Goal: Check status: Check status

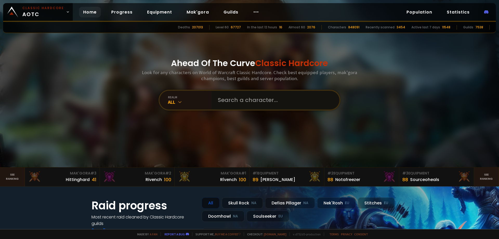
click at [223, 99] on input "text" at bounding box center [274, 100] width 119 height 19
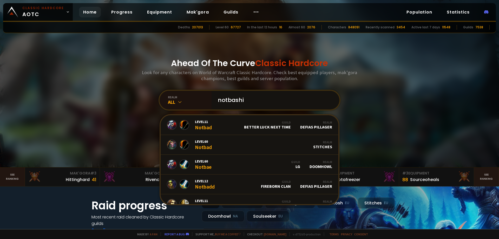
type input "notbashi"
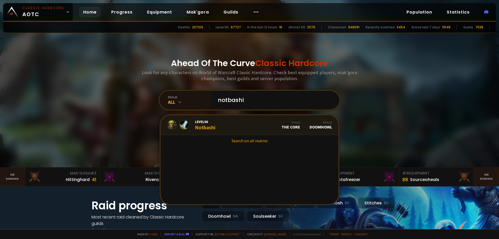
click at [248, 130] on link "Level 56 Notbashi Guild The Core Realm Doomhowl" at bounding box center [250, 125] width 178 height 20
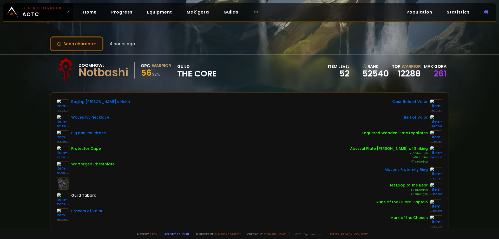
click at [83, 47] on button "Scan character" at bounding box center [77, 43] width 54 height 15
click at [83, 41] on button "Scan character" at bounding box center [77, 43] width 54 height 15
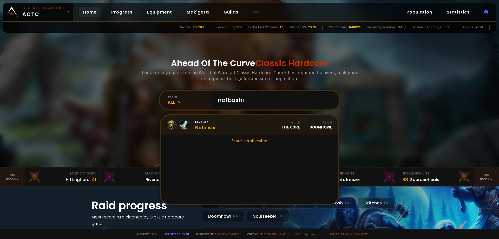
type input "notbashi"
click at [220, 122] on link "Level 57 Notbashi Guild The Core Realm Doomhowl" at bounding box center [250, 125] width 178 height 20
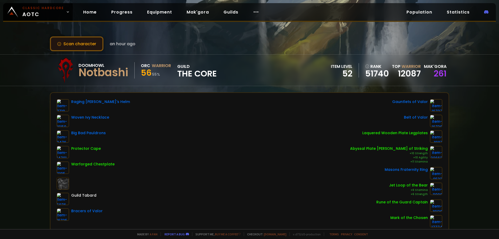
click at [87, 44] on button "Scan character" at bounding box center [77, 43] width 54 height 15
click at [89, 44] on button "Scan character" at bounding box center [77, 43] width 54 height 15
click at [81, 44] on button "Scan character" at bounding box center [77, 43] width 54 height 15
click at [97, 43] on button "Scan character" at bounding box center [77, 43] width 54 height 15
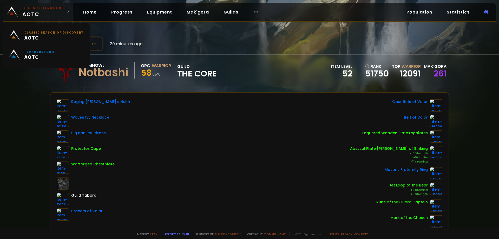
click at [48, 12] on span "Classic Hardcore AOTC" at bounding box center [43, 12] width 42 height 12
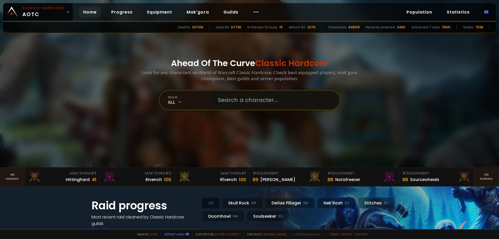
click at [251, 103] on input "text" at bounding box center [274, 100] width 119 height 19
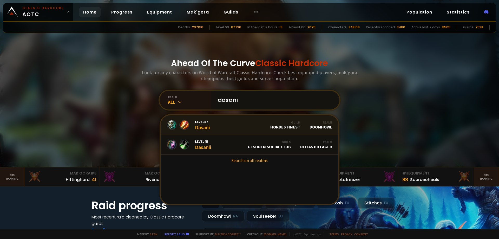
type input "dasani"
click at [229, 124] on link "Level 57 Dasani Guild Hordes Finest Realm Doomhowl" at bounding box center [250, 125] width 178 height 20
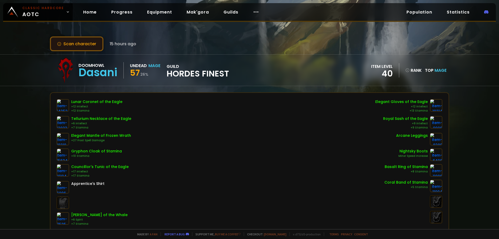
click at [92, 47] on button "Scan character" at bounding box center [77, 43] width 54 height 15
click at [82, 46] on button "Scan character" at bounding box center [77, 43] width 54 height 15
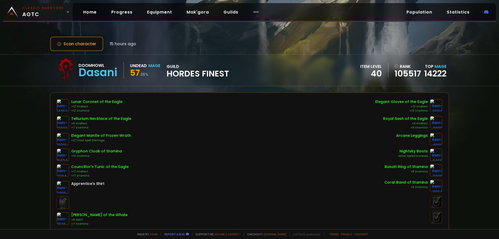
click at [48, 9] on small "Classic Hardcore" at bounding box center [43, 8] width 42 height 5
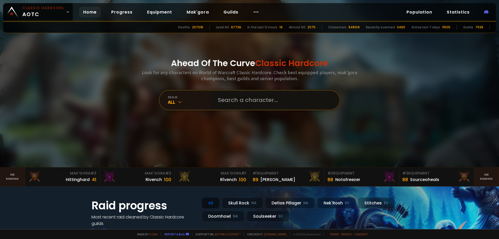
click at [253, 106] on input "text" at bounding box center [274, 100] width 119 height 19
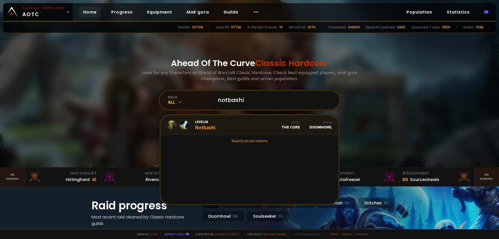
type input "notbashi"
click at [237, 125] on link "Level 58 Notbashi Guild The Core Realm Doomhowl" at bounding box center [250, 125] width 178 height 20
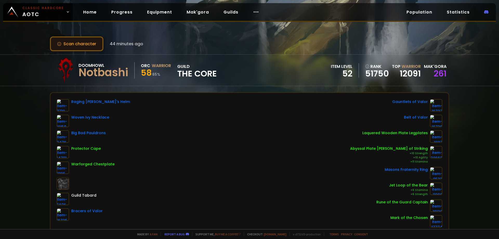
click at [86, 41] on button "Scan character" at bounding box center [77, 43] width 54 height 15
click at [82, 41] on button "Scan character" at bounding box center [77, 43] width 54 height 15
